Goal: Information Seeking & Learning: Learn about a topic

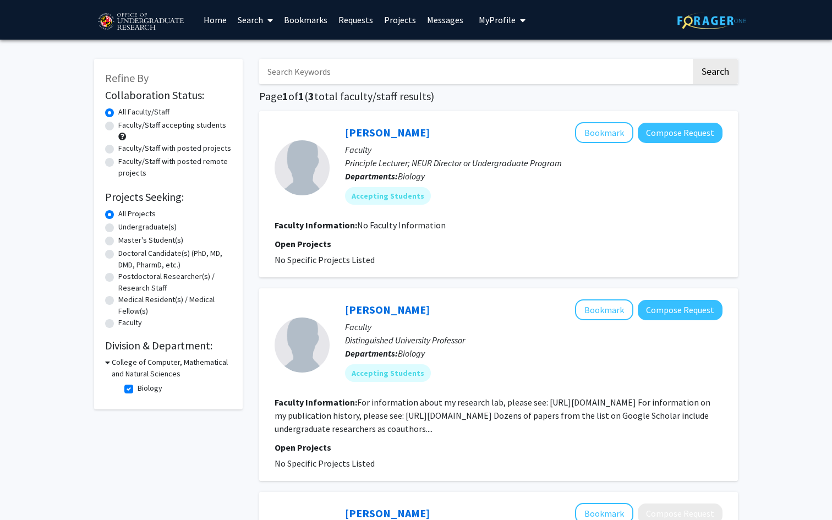
click at [135, 386] on fg-checkbox "Biology Biology" at bounding box center [176, 388] width 105 height 13
click at [138, 388] on label "Biology" at bounding box center [150, 388] width 25 height 12
click at [138, 388] on input "Biology" at bounding box center [141, 385] width 7 height 7
checkbox input "false"
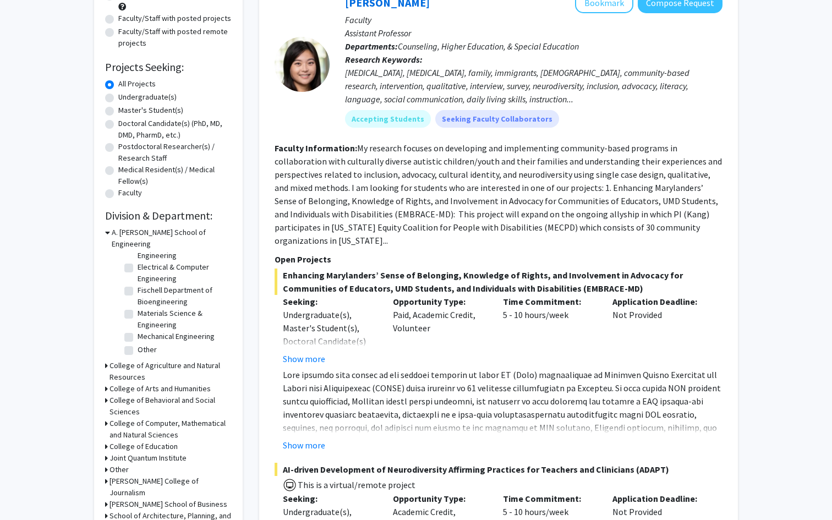
scroll to position [141, 0]
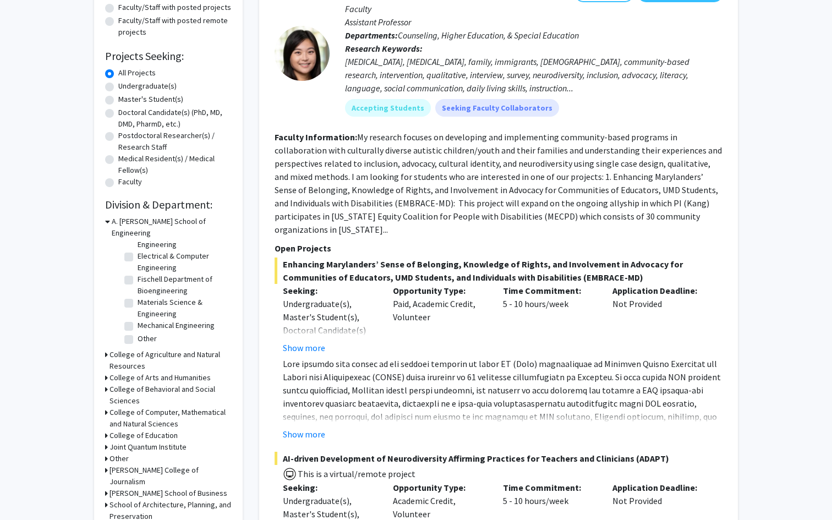
click at [109, 349] on h3 "College of Agriculture and Natural Resources" at bounding box center [170, 360] width 122 height 23
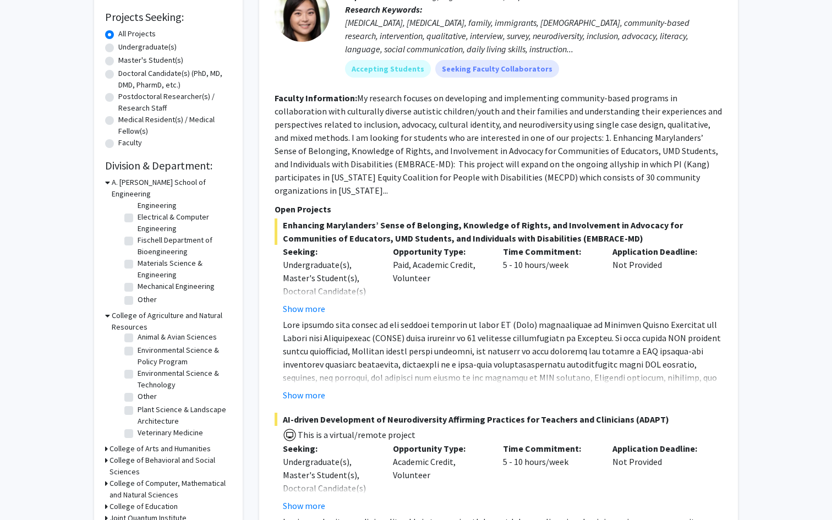
scroll to position [210, 0]
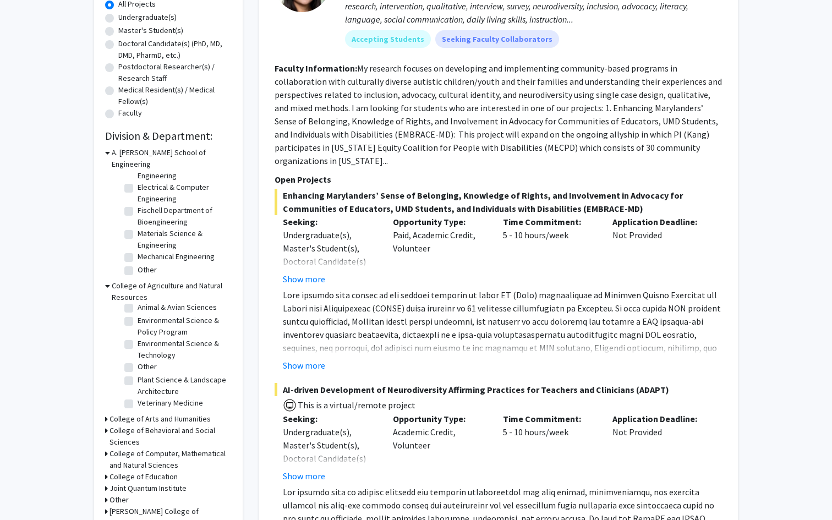
click at [138, 374] on label "Plant Science & Landscape Architecture" at bounding box center [183, 385] width 91 height 23
click at [138, 374] on input "Plant Science & Landscape Architecture" at bounding box center [141, 377] width 7 height 7
checkbox input "true"
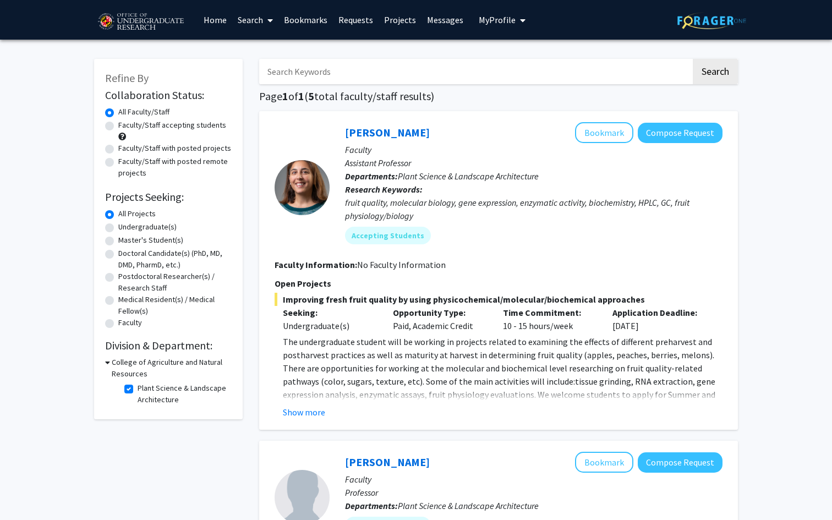
click at [501, 69] on input "Search Keywords" at bounding box center [475, 71] width 432 height 25
type input "b"
click at [110, 361] on div "College of Agriculture and Natural Resources" at bounding box center [168, 367] width 127 height 23
click at [109, 362] on icon at bounding box center [107, 362] width 5 height 12
click at [108, 365] on div "College of Agriculture and Natural Resources" at bounding box center [168, 367] width 127 height 23
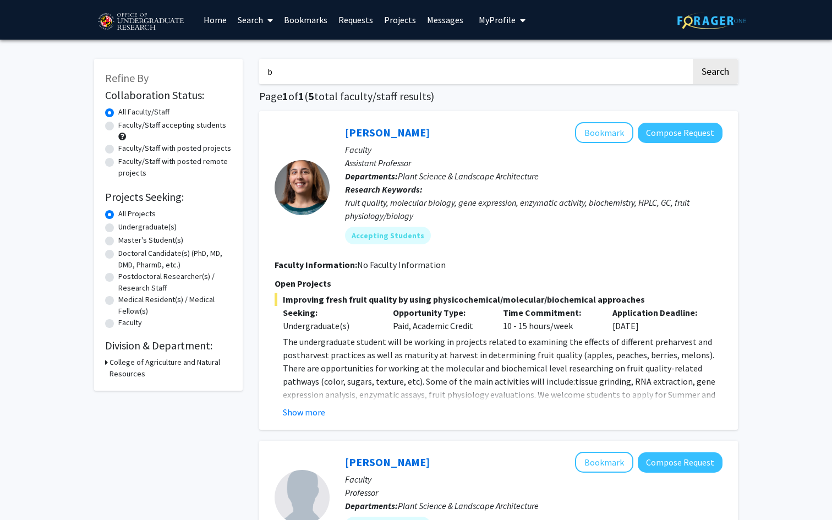
click at [129, 371] on h3 "College of Agriculture and Natural Resources" at bounding box center [170, 367] width 122 height 23
click at [138, 388] on label "Plant Science & Landscape Architecture" at bounding box center [183, 393] width 91 height 23
click at [138, 388] on input "Plant Science & Landscape Architecture" at bounding box center [141, 385] width 7 height 7
checkbox input "false"
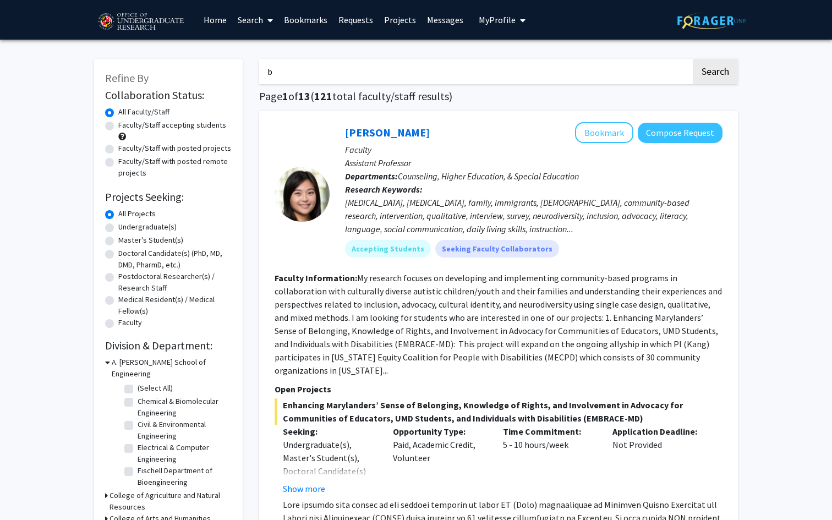
click at [433, 70] on input "b" at bounding box center [475, 71] width 432 height 25
click at [713, 65] on button "Search" at bounding box center [714, 71] width 45 height 25
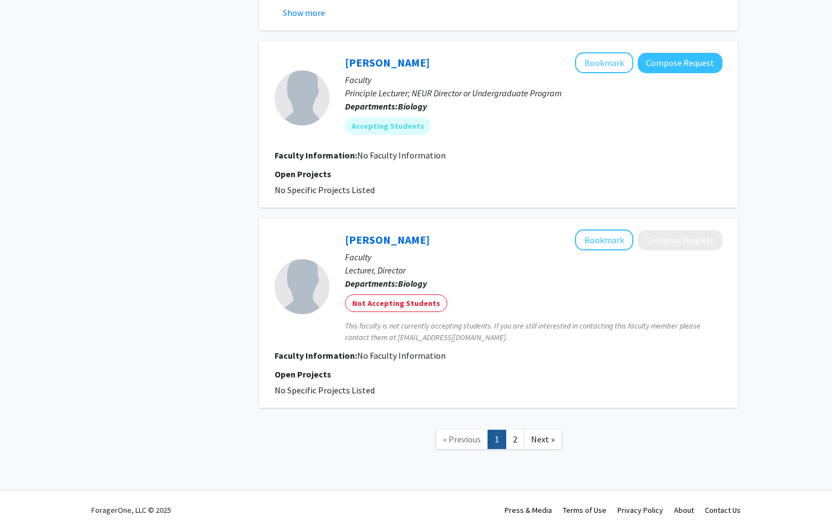
scroll to position [2683, 0]
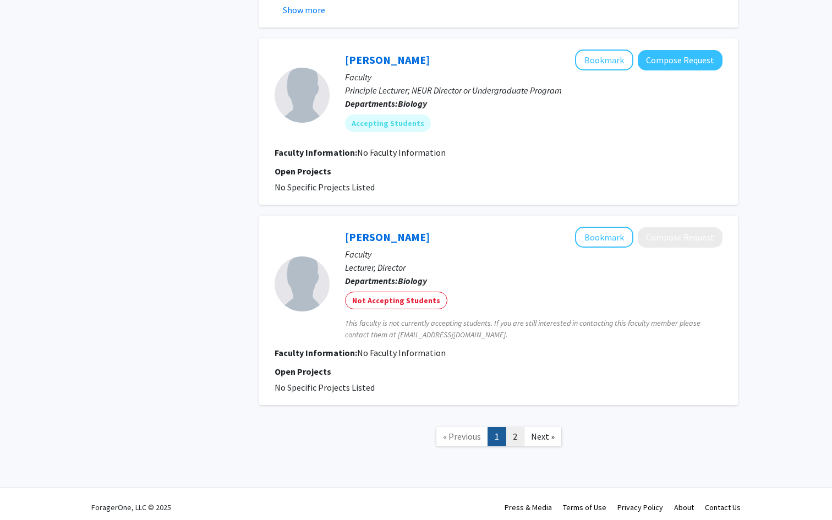
click at [514, 437] on link "2" at bounding box center [514, 436] width 19 height 19
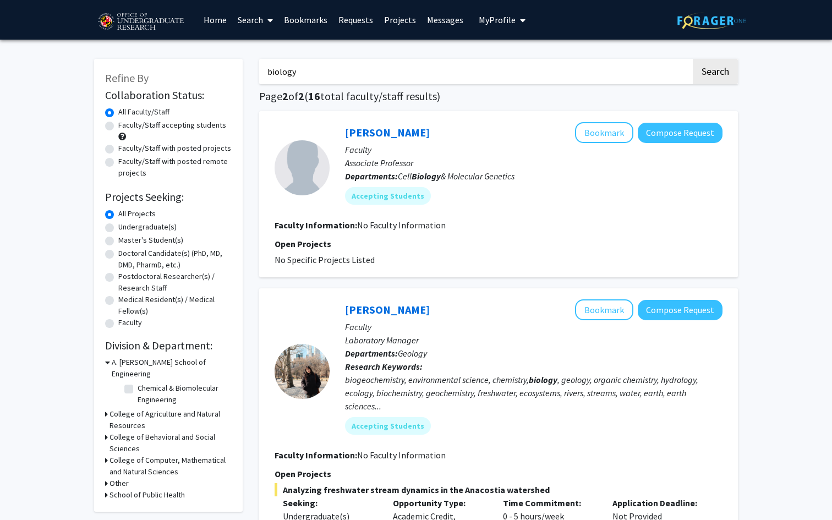
click at [343, 73] on input "biology" at bounding box center [475, 71] width 432 height 25
type input "biochemistry"
click at [708, 81] on button "Search" at bounding box center [714, 71] width 45 height 25
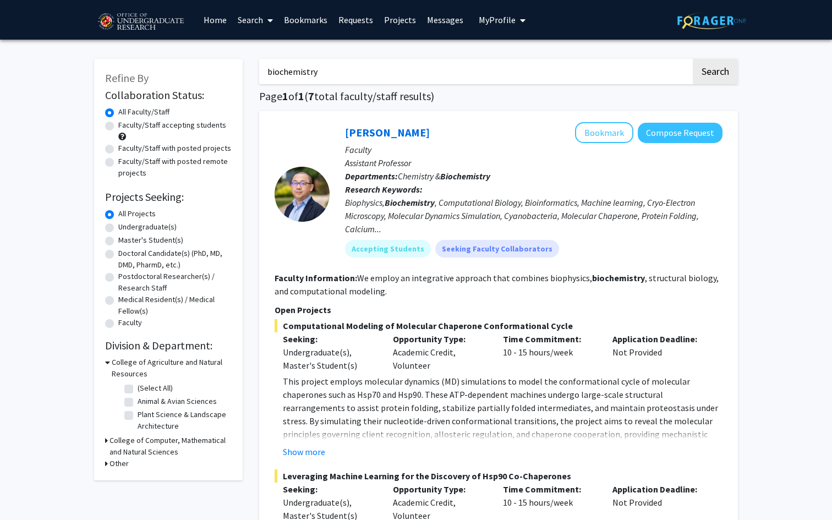
drag, startPoint x: 365, startPoint y: 64, endPoint x: 251, endPoint y: 64, distance: 113.3
drag, startPoint x: 334, startPoint y: 68, endPoint x: 263, endPoint y: 68, distance: 71.5
click at [263, 68] on input "biochemistry" at bounding box center [475, 71] width 432 height 25
type input "n"
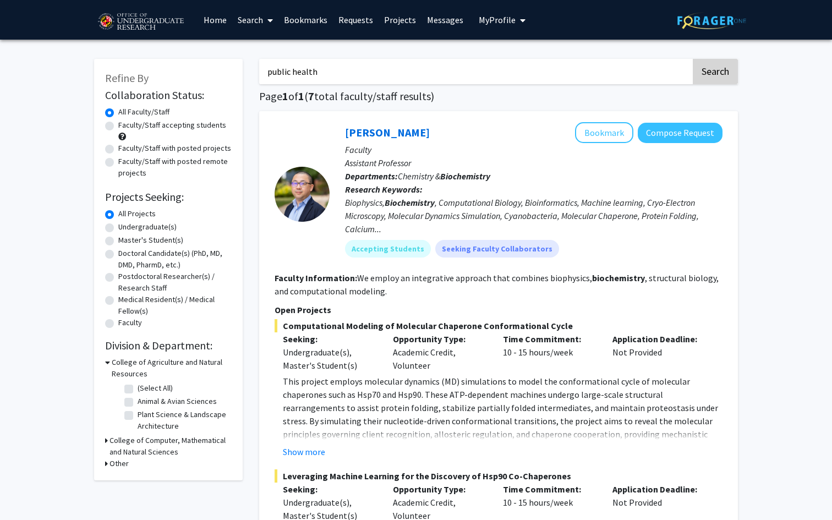
type input "public health"
click at [725, 75] on button "Search" at bounding box center [714, 71] width 45 height 25
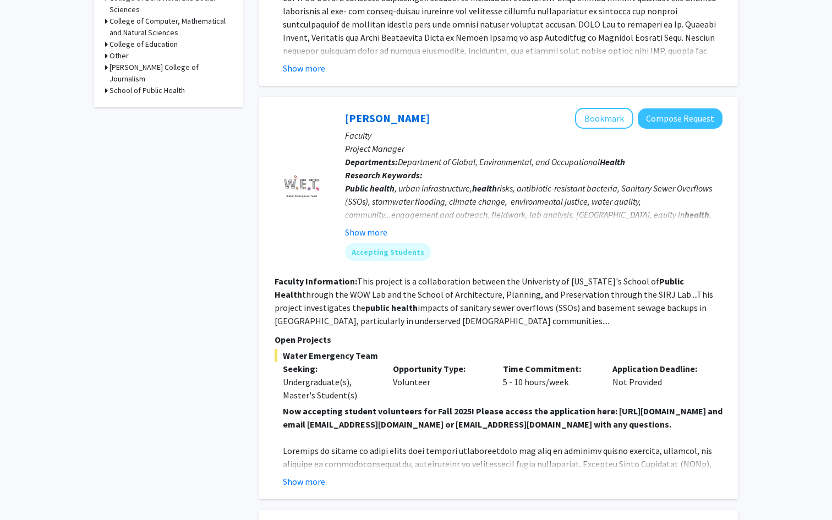
scroll to position [448, 0]
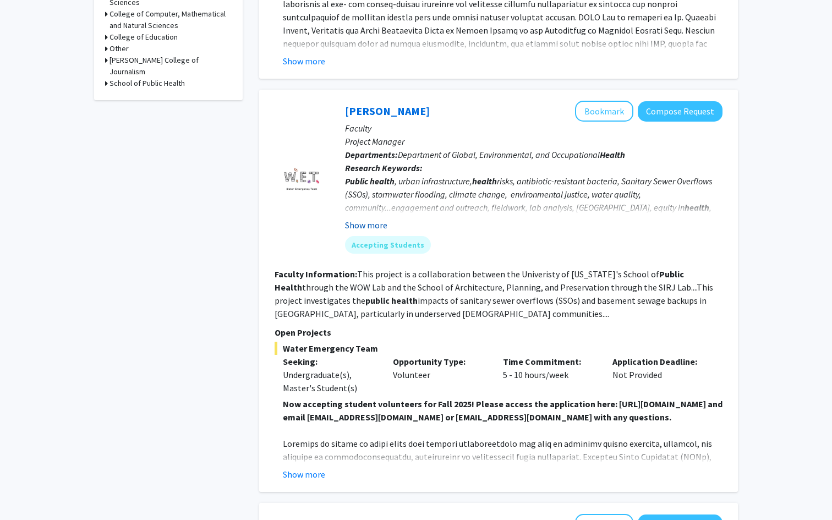
click at [359, 219] on button "Show more" at bounding box center [366, 224] width 42 height 13
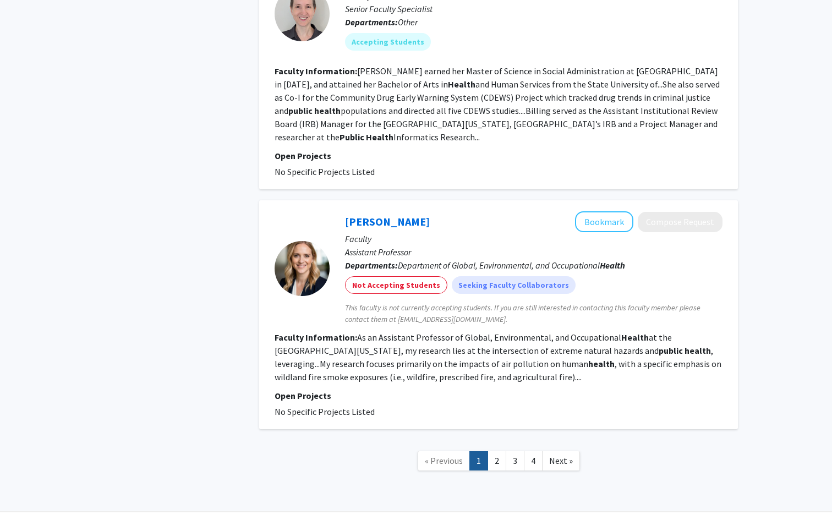
scroll to position [2995, 0]
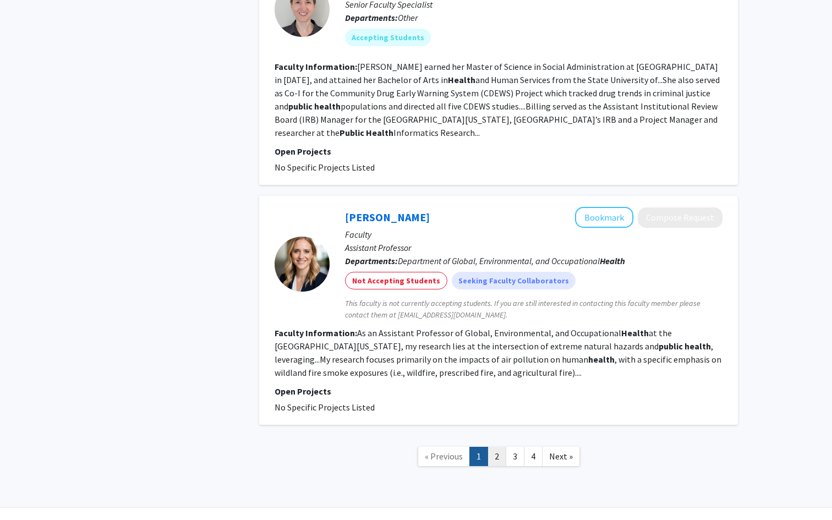
click at [498, 447] on link "2" at bounding box center [496, 456] width 19 height 19
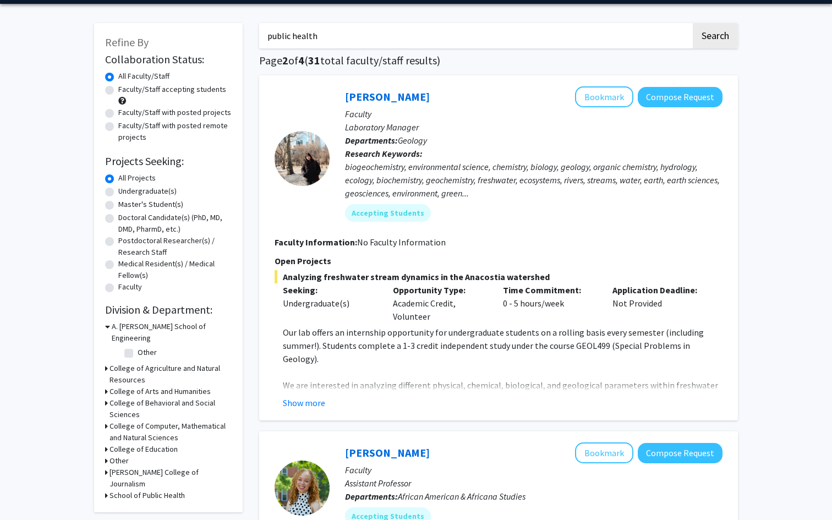
scroll to position [42, 0]
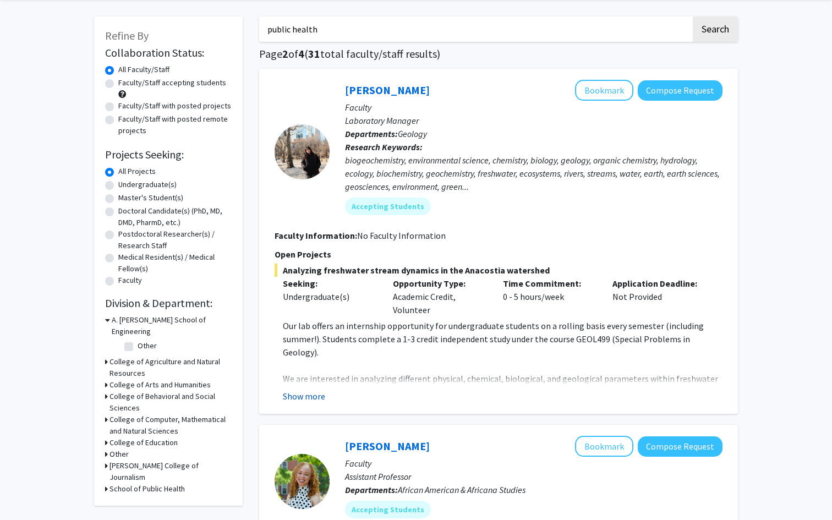
click at [309, 391] on button "Show more" at bounding box center [304, 395] width 42 height 13
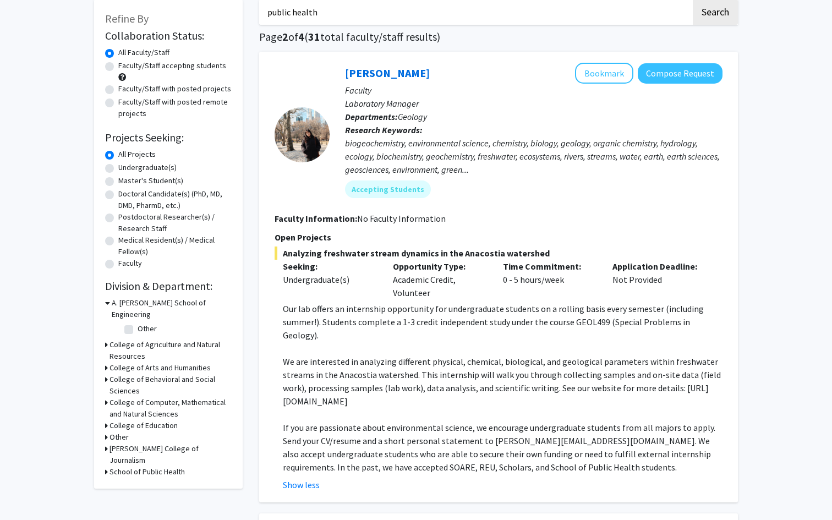
scroll to position [40, 0]
